Goal: Task Accomplishment & Management: Complete application form

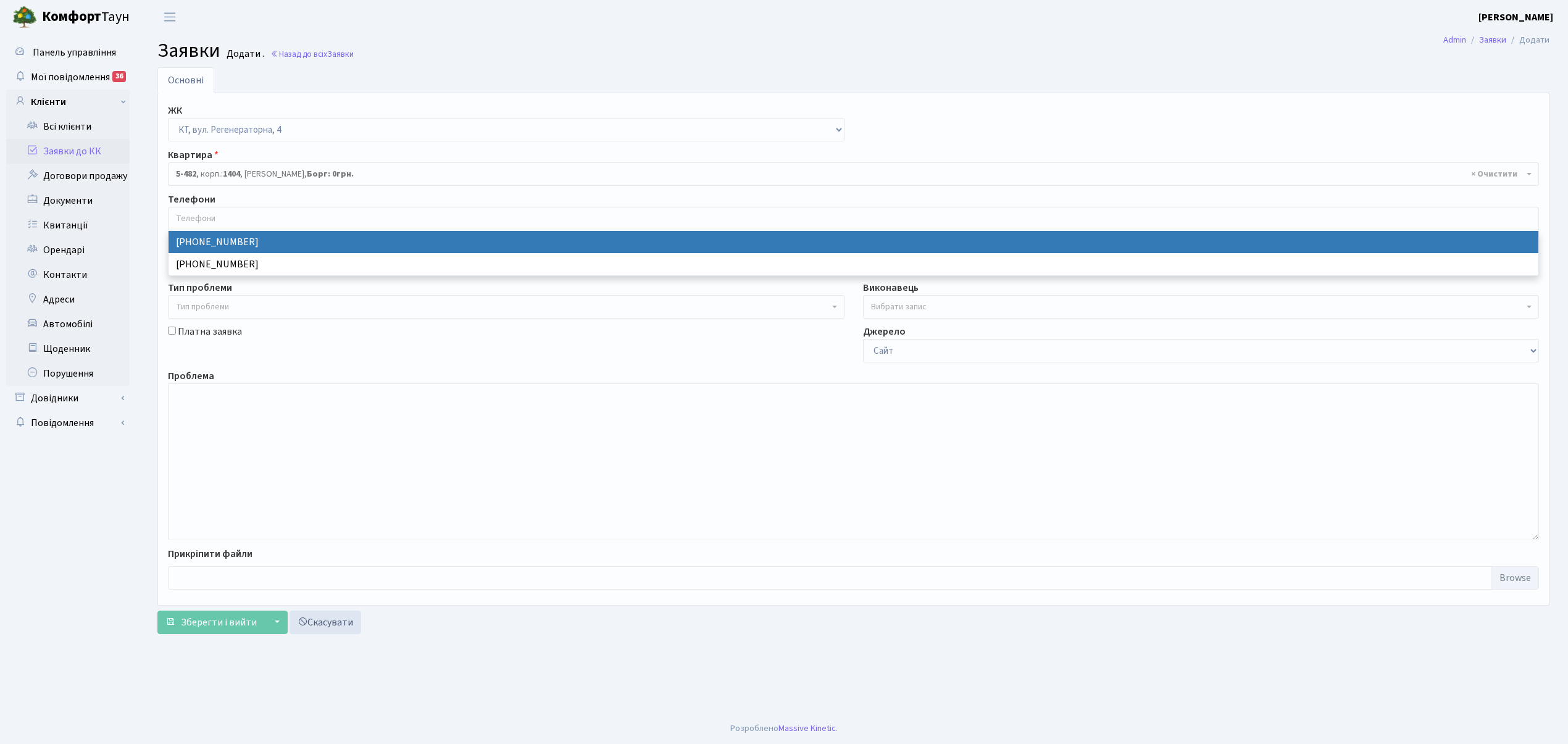
select select "271"
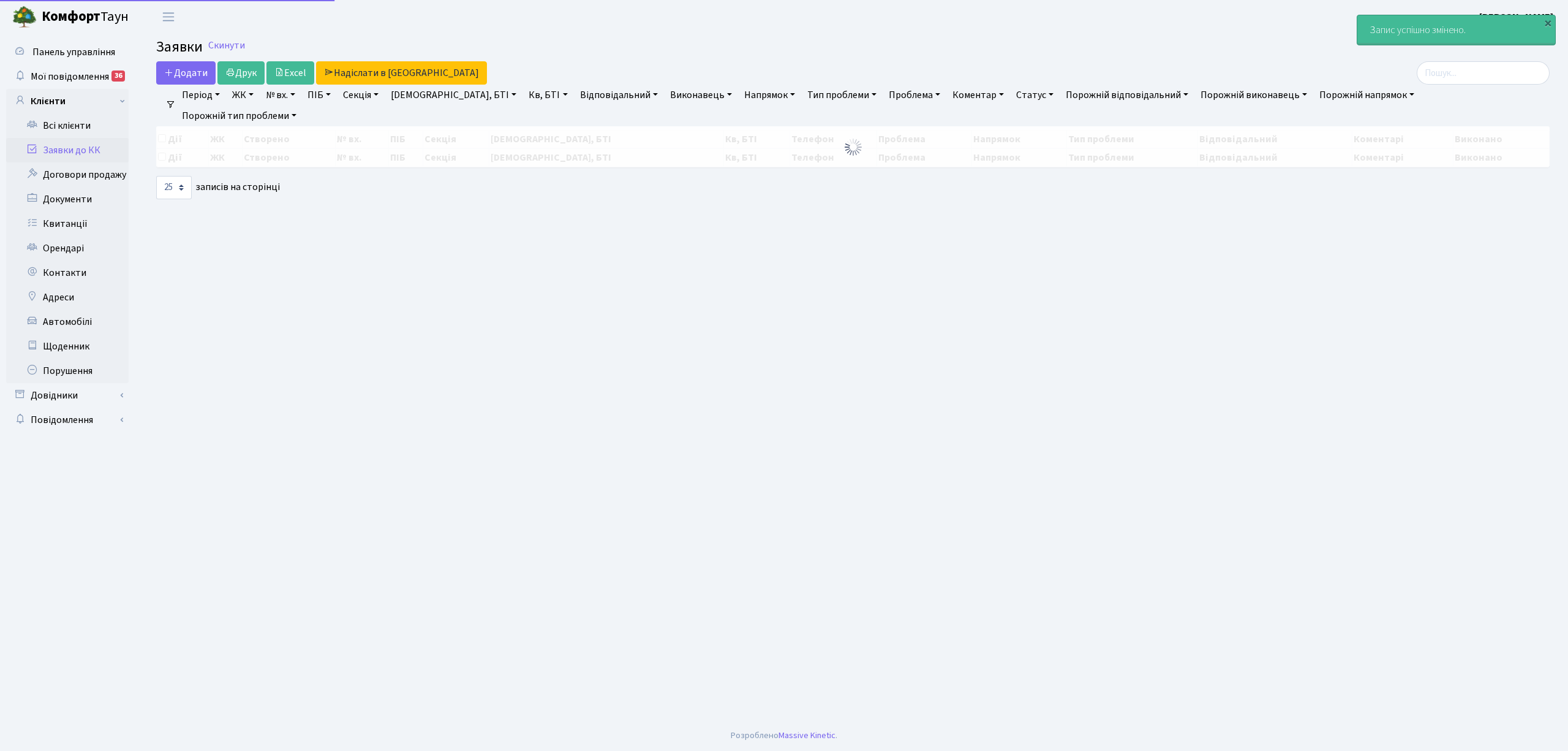
select select "25"
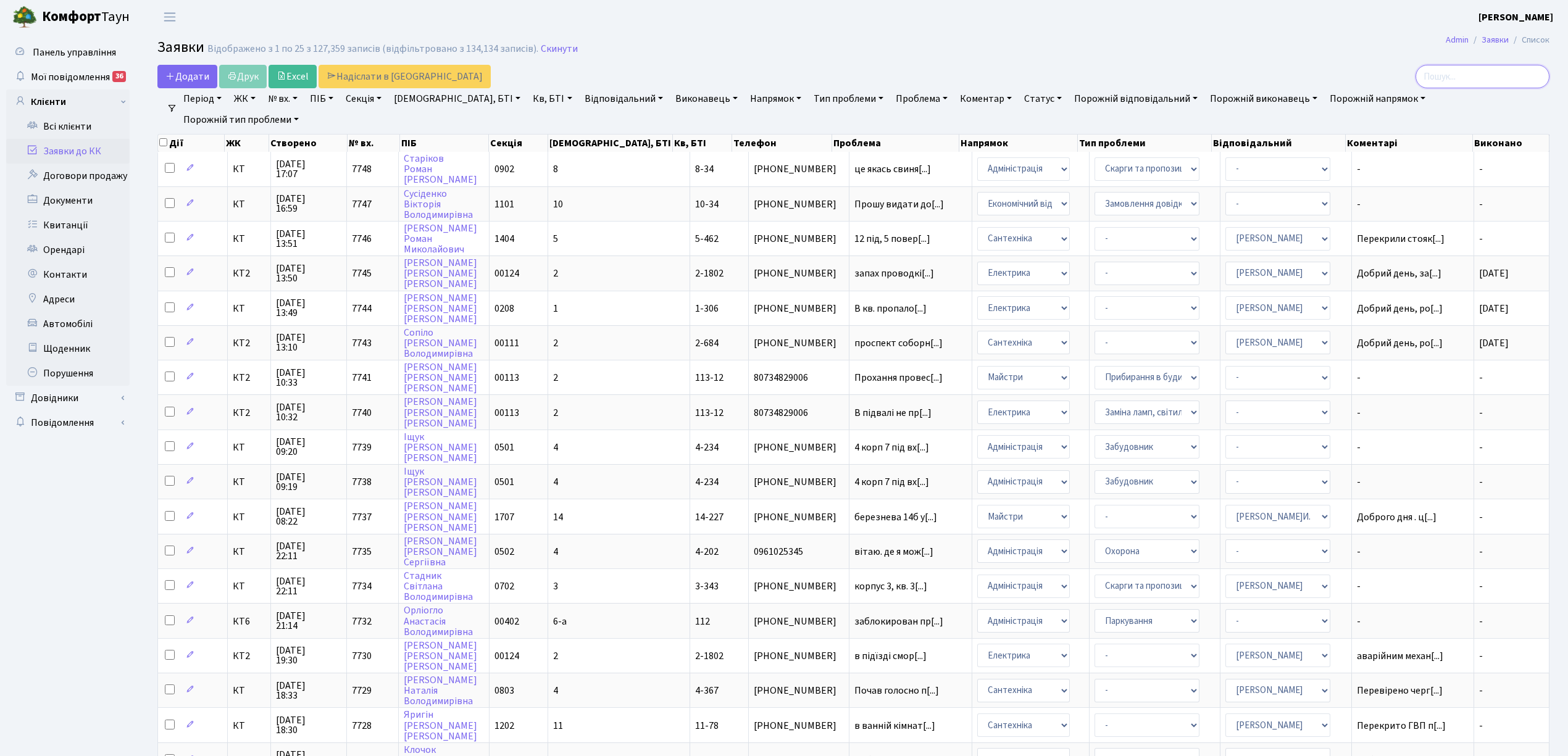
click at [1455, 78] on input "search" at bounding box center [1482, 76] width 134 height 24
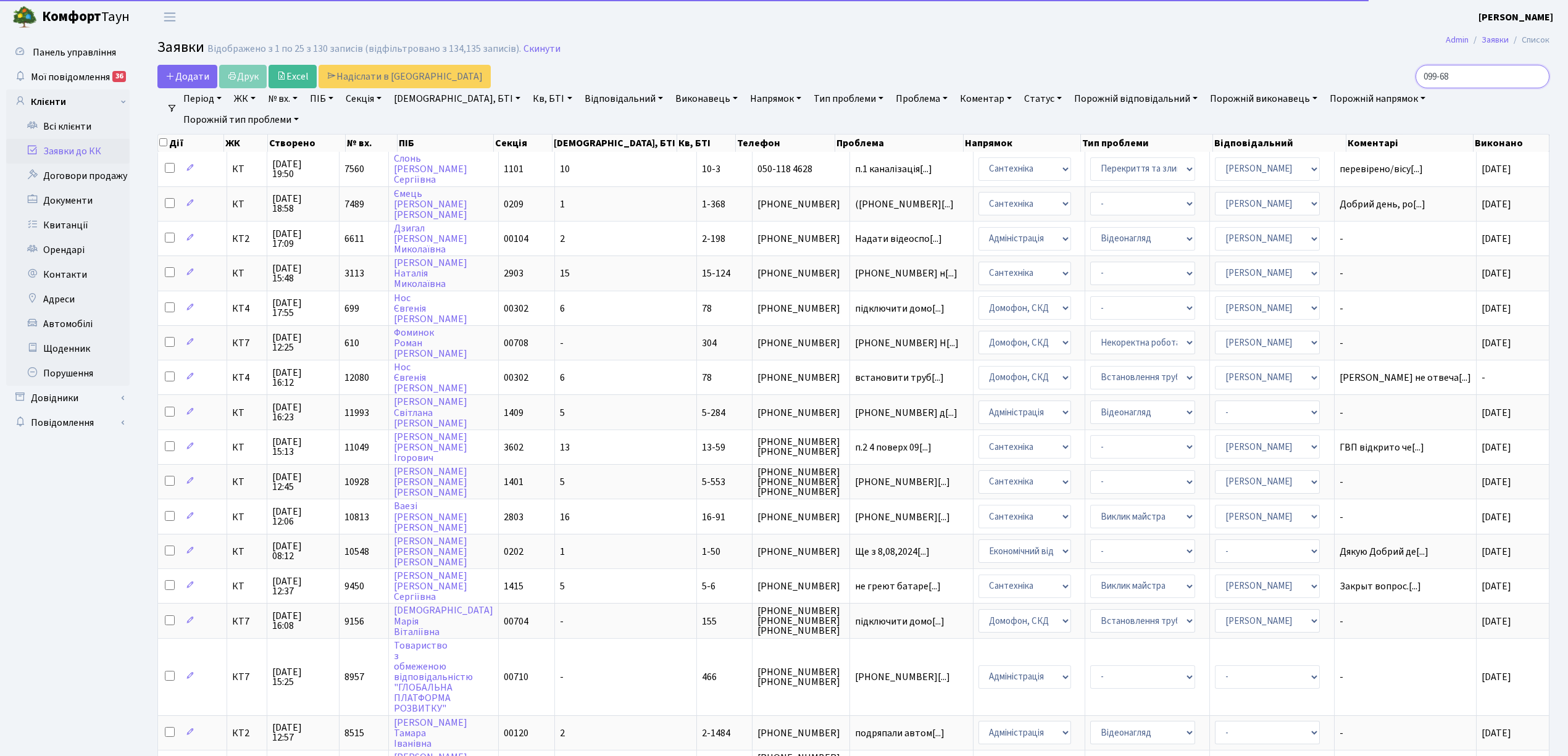
type input "099-686"
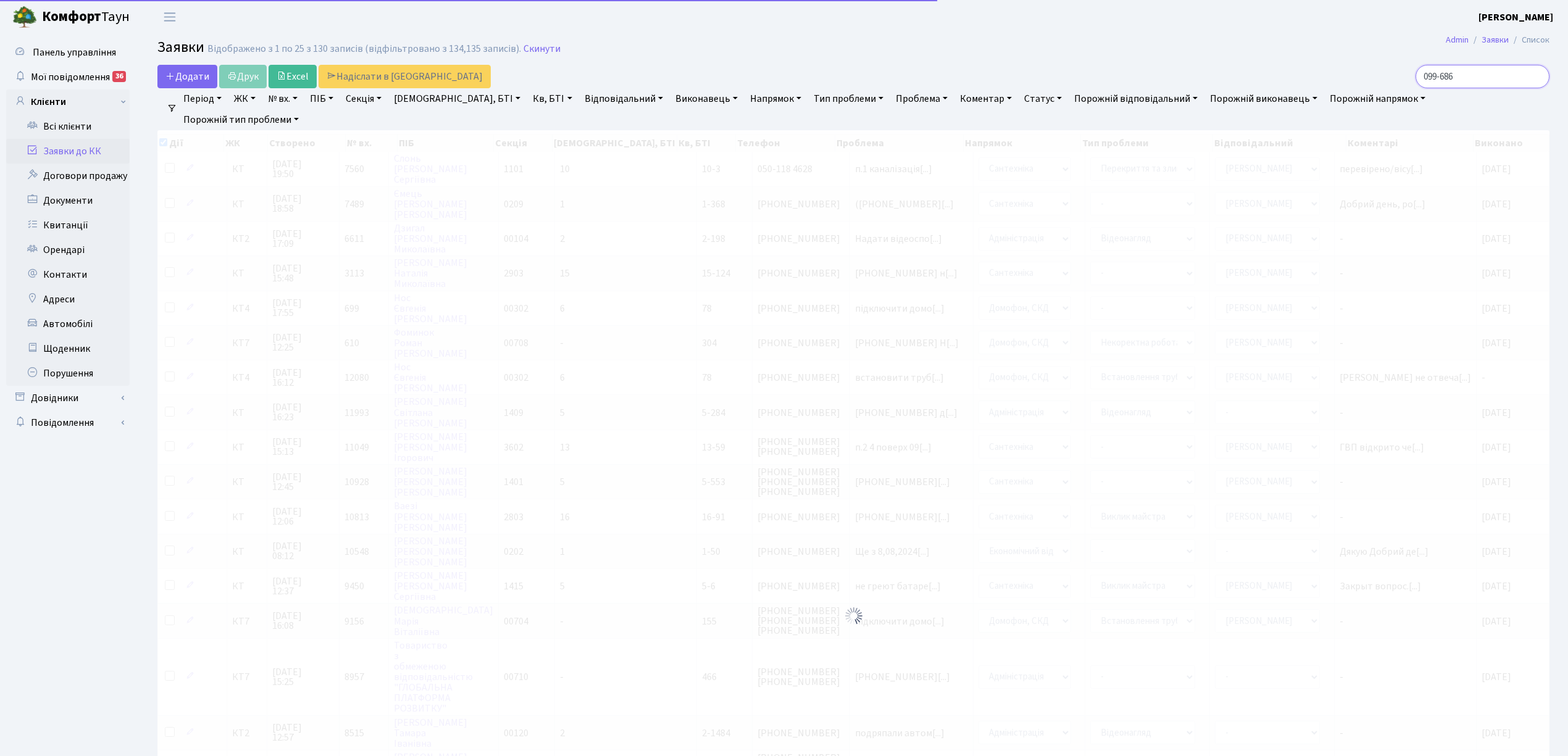
checkbox input "true"
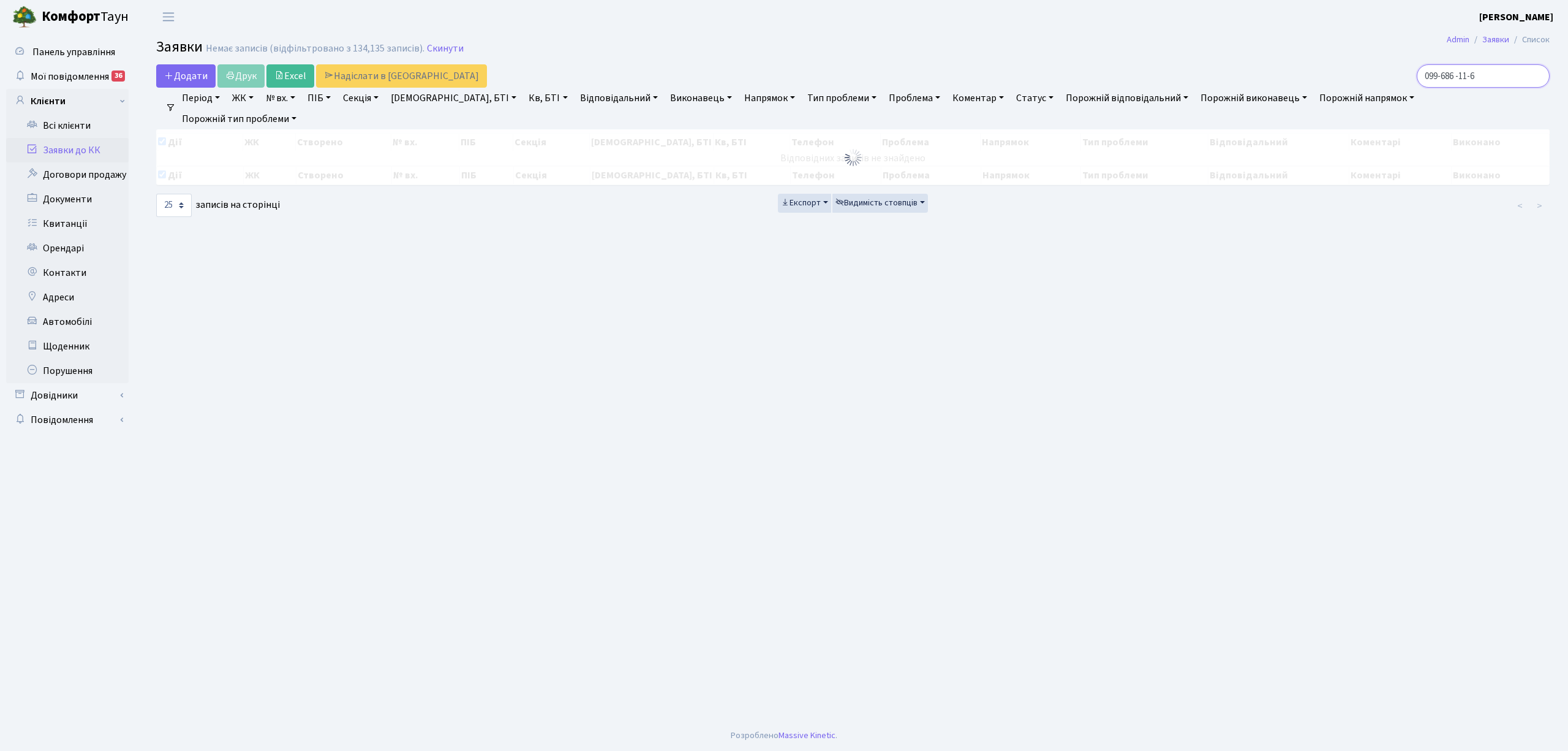
type input "099-686 -11-65"
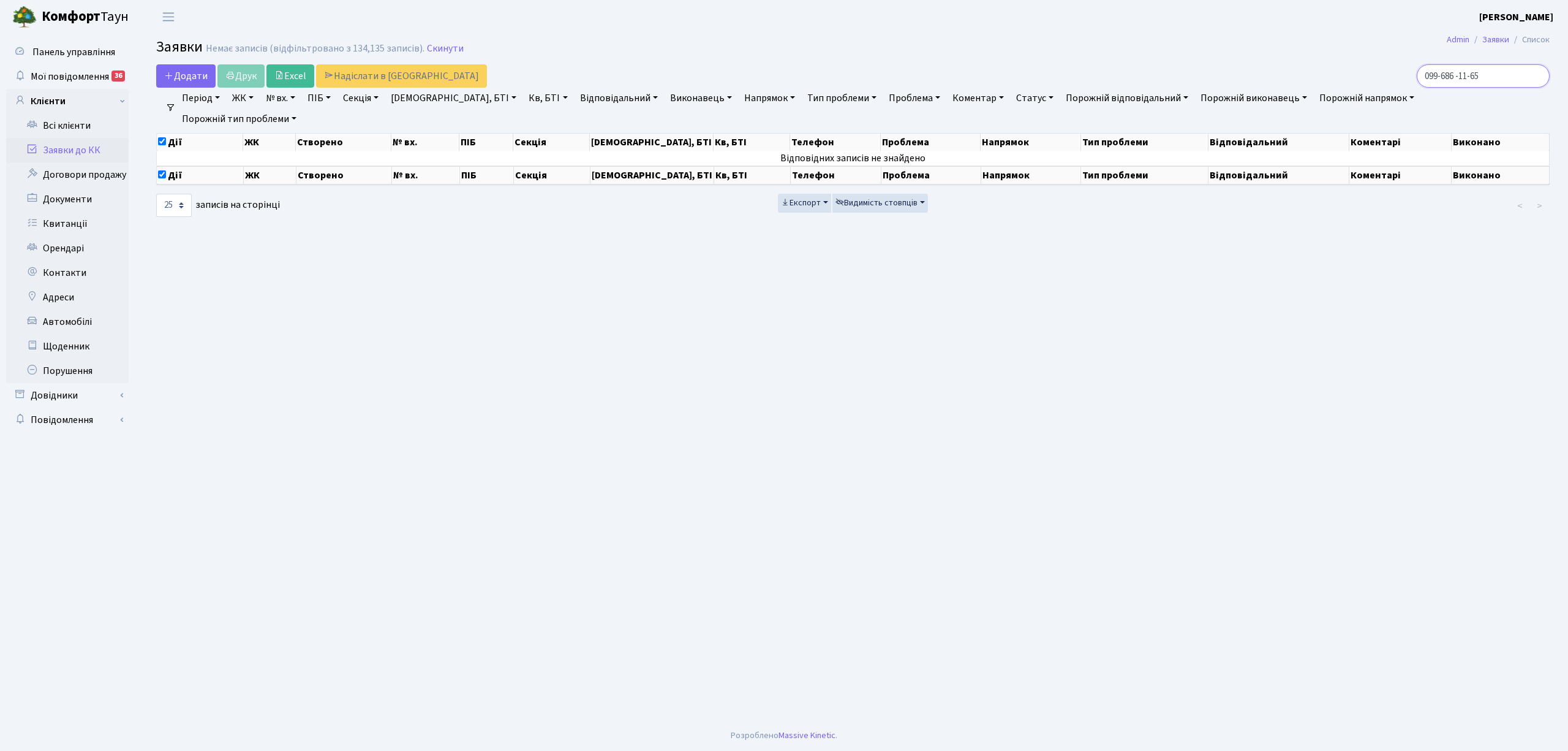
click at [1539, 75] on input "099-686 -11-65" at bounding box center [1482, 76] width 133 height 24
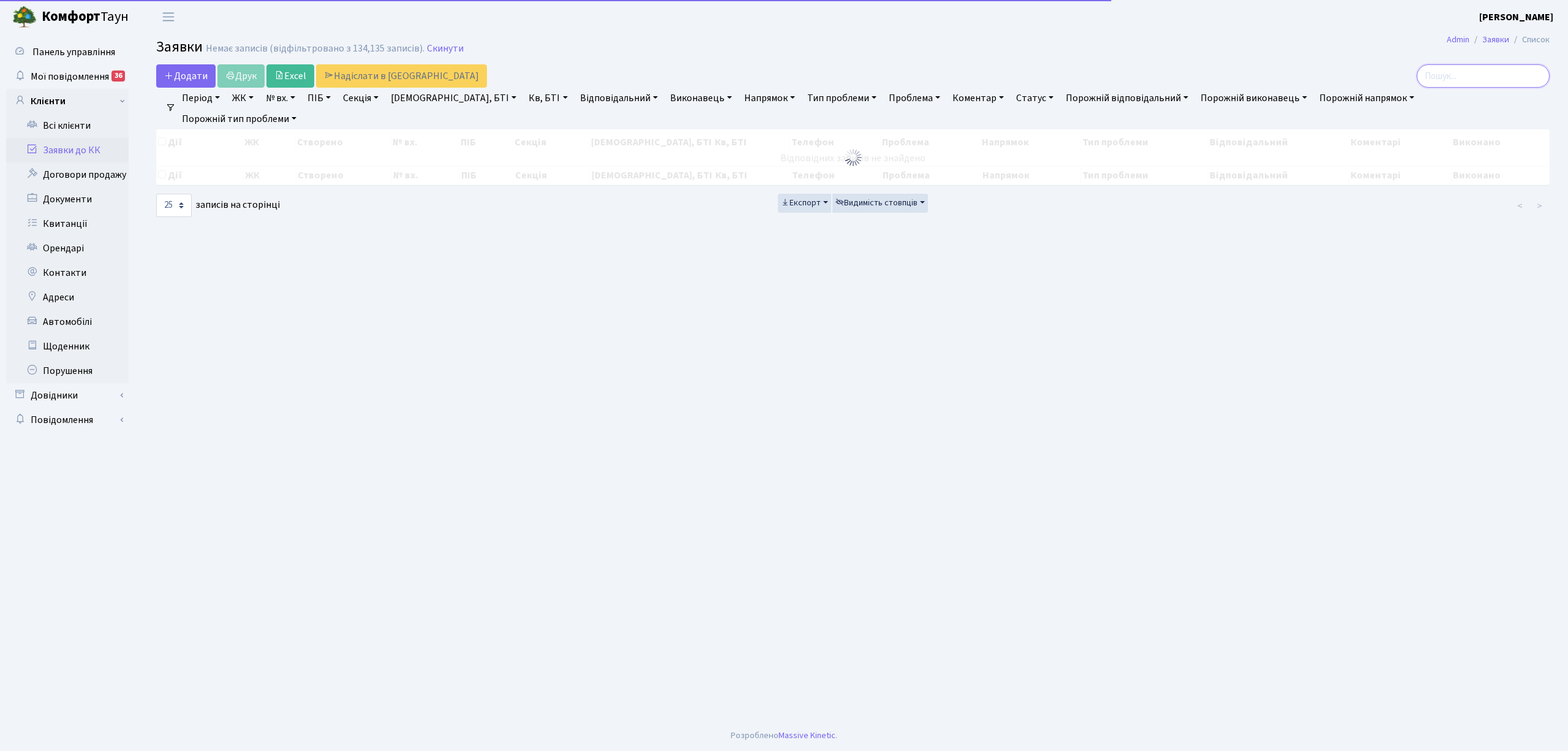
checkbox input "false"
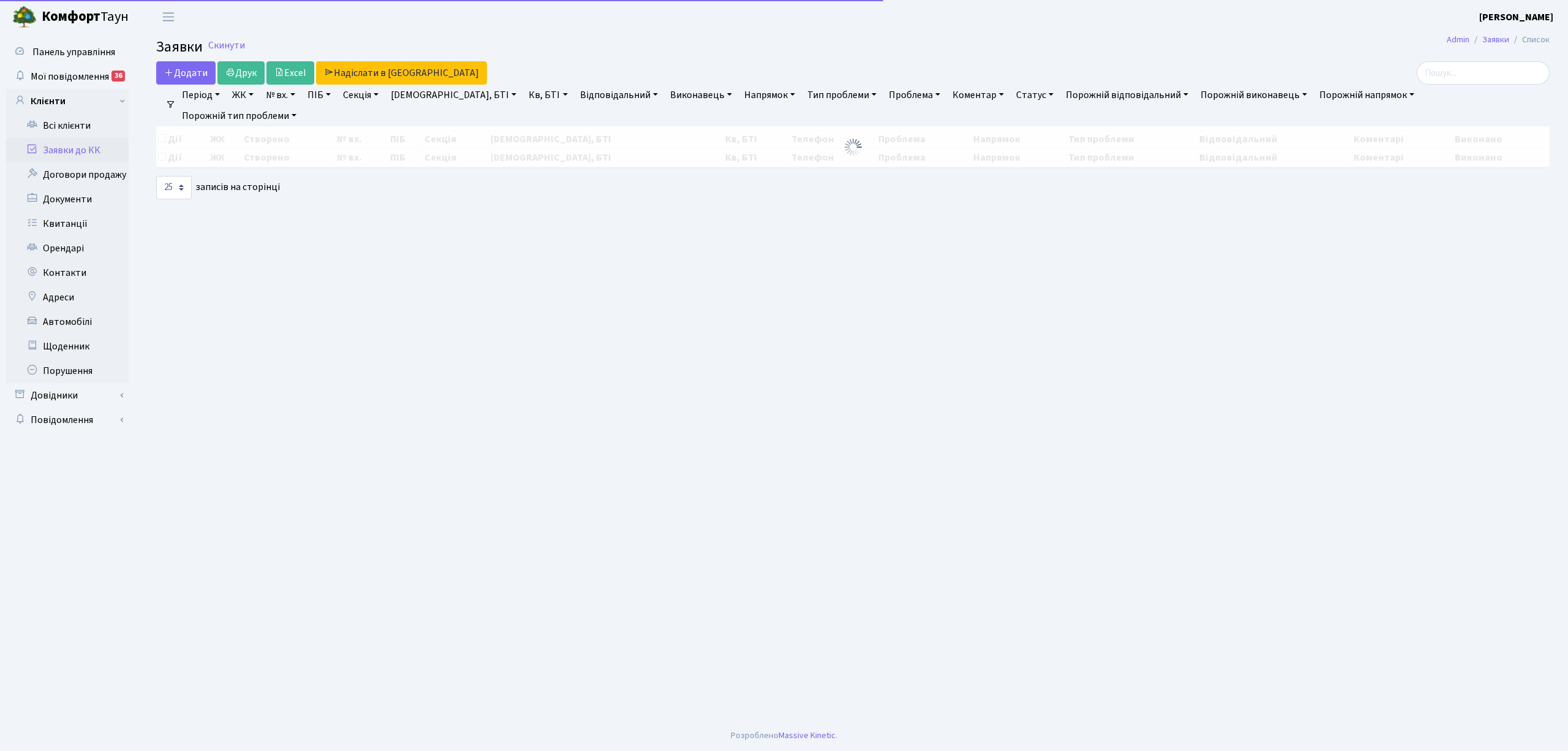
select select "25"
